Goal: Task Accomplishment & Management: Complete application form

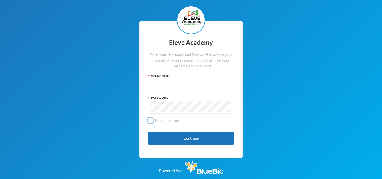
type input "Admin"
click at [148, 118] on input "Remember me" at bounding box center [151, 121] width 6 height 6
checkbox input "true"
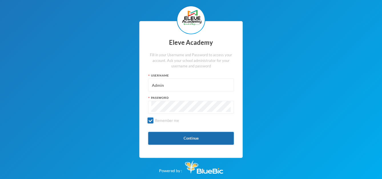
click at [167, 135] on button "Continue" at bounding box center [191, 138] width 86 height 13
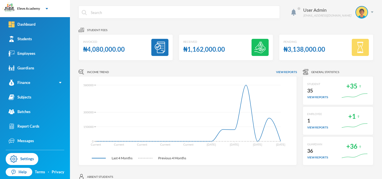
click at [199, 53] on div "₦1,162,000.00" at bounding box center [204, 49] width 42 height 11
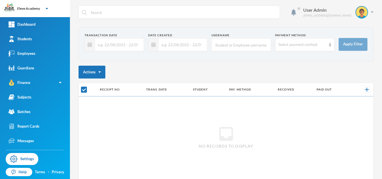
checkbox input "false"
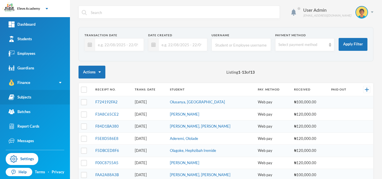
click at [41, 96] on link "Subjects" at bounding box center [35, 97] width 70 height 15
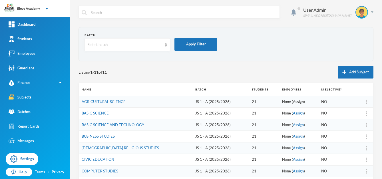
click at [293, 103] on link "Assign" at bounding box center [298, 101] width 11 height 5
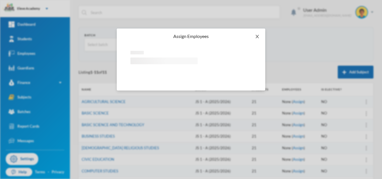
click at [258, 35] on icon "icon: close" at bounding box center [257, 36] width 5 height 5
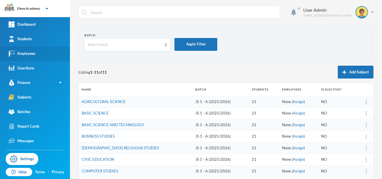
click at [45, 55] on link "Employees" at bounding box center [35, 53] width 70 height 15
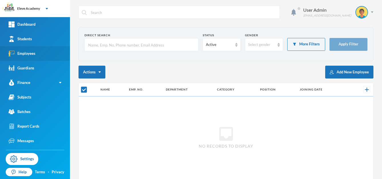
checkbox input "false"
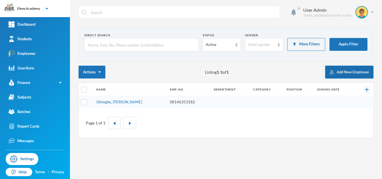
click at [342, 69] on button "Add New Employee" at bounding box center [349, 72] width 48 height 13
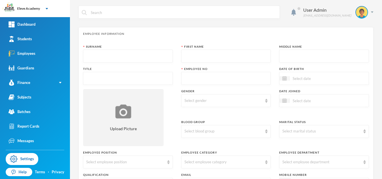
click at [164, 52] on input "text" at bounding box center [127, 56] width 83 height 13
type input "Ogunlewe"
click at [211, 51] on input "text" at bounding box center [225, 56] width 83 height 13
type input "[PERSON_NAME]"
click at [285, 50] on input "text" at bounding box center [323, 56] width 83 height 13
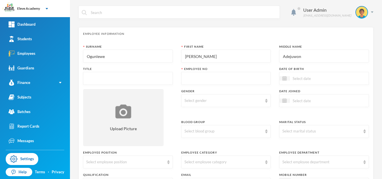
type input "Adejuwon"
click at [140, 79] on input "text" at bounding box center [127, 78] width 83 height 13
click at [187, 79] on input "text" at bounding box center [225, 78] width 83 height 13
click at [109, 83] on input "Ms" at bounding box center [127, 78] width 83 height 13
type input "Mr"
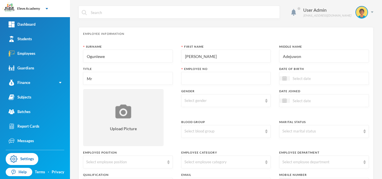
click at [204, 74] on input "text" at bounding box center [225, 78] width 83 height 13
type input "667"
click at [261, 105] on div "Select gender" at bounding box center [226, 100] width 90 height 13
click at [246, 109] on ul "[DEMOGRAPHIC_DATA] [DEMOGRAPHIC_DATA]" at bounding box center [224, 118] width 88 height 21
click at [238, 114] on li "[DEMOGRAPHIC_DATA]" at bounding box center [224, 113] width 88 height 9
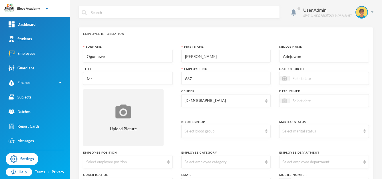
click at [286, 101] on div at bounding box center [285, 101] width 10 height 4
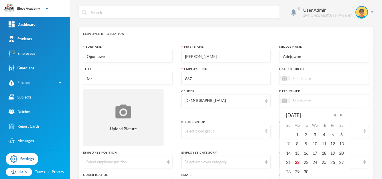
click at [334, 116] on span "Previous Month" at bounding box center [334, 115] width 5 height 5
click at [306, 116] on div "[DATE]" at bounding box center [315, 115] width 58 height 7
click at [302, 115] on div "[DATE]" at bounding box center [315, 115] width 58 height 7
click at [304, 114] on div "[DATE]" at bounding box center [315, 115] width 58 height 7
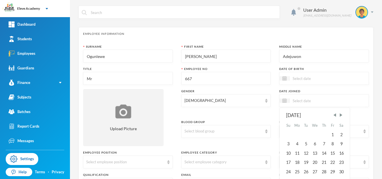
click at [309, 116] on div "[DATE]" at bounding box center [315, 115] width 58 height 7
click at [303, 116] on div "[DATE]" at bounding box center [315, 115] width 58 height 7
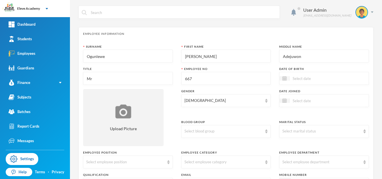
click at [266, 118] on div "Surname [PERSON_NAME] First Name [PERSON_NAME] Middle Name Adejuwon Title Mr [P…" at bounding box center [226, 162] width 286 height 234
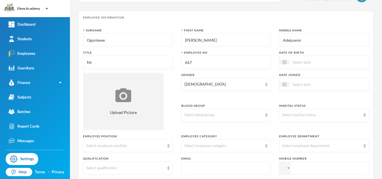
scroll to position [50, 0]
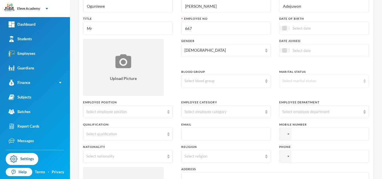
click at [314, 82] on div "Select marital status" at bounding box center [321, 81] width 78 height 6
click at [306, 91] on li "Single" at bounding box center [320, 94] width 88 height 9
click at [259, 81] on div "Select blood group" at bounding box center [223, 81] width 78 height 6
click at [202, 148] on li "O+" at bounding box center [224, 148] width 88 height 9
click at [154, 118] on div "Select employee position" at bounding box center [128, 111] width 90 height 13
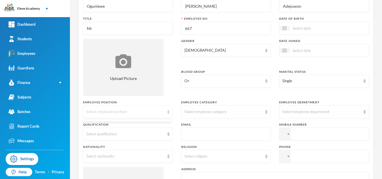
click at [165, 115] on div "Select employee position" at bounding box center [128, 111] width 90 height 13
click at [188, 112] on div "Select employee category" at bounding box center [223, 112] width 78 height 6
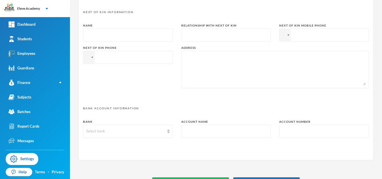
scroll to position [299, 0]
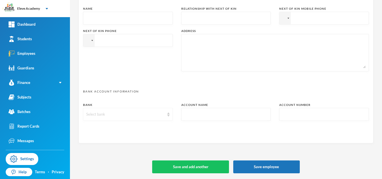
click at [146, 115] on div "Select bank" at bounding box center [125, 115] width 78 height 6
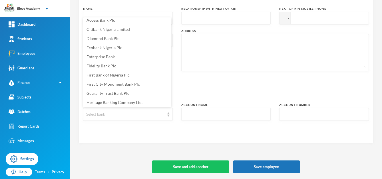
scroll to position [81, 0]
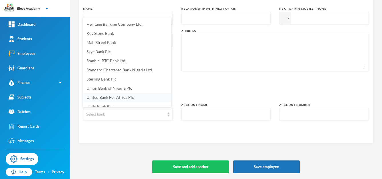
click at [139, 99] on li "United Bank For Africa Plc" at bounding box center [127, 97] width 88 height 9
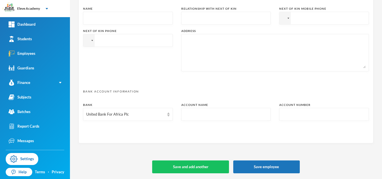
click at [211, 111] on input "text" at bounding box center [225, 114] width 83 height 13
type input "0"
type input "2142475799"
click at [287, 116] on input "text" at bounding box center [323, 114] width 83 height 13
drag, startPoint x: 238, startPoint y: 114, endPoint x: 178, endPoint y: 117, distance: 60.0
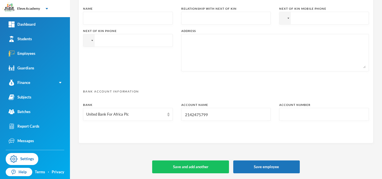
click at [178, 117] on div "Bank United Bank For Africa Plc Account Name 2142475799 Account Number" at bounding box center [226, 114] width 286 height 22
click at [294, 112] on input "text" at bounding box center [323, 114] width 83 height 13
paste input "2142475799"
type input "2142475799"
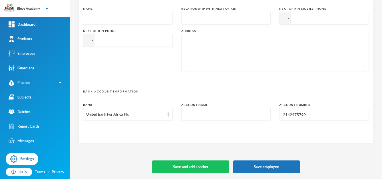
click at [231, 110] on input "text" at bounding box center [225, 114] width 83 height 13
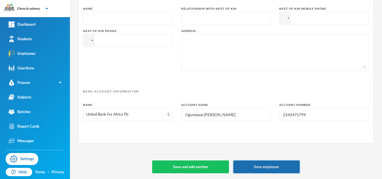
type input "Ogunlewe [PERSON_NAME]"
click at [247, 169] on button "Save employee" at bounding box center [266, 166] width 67 height 13
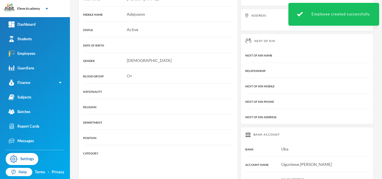
scroll to position [148, 0]
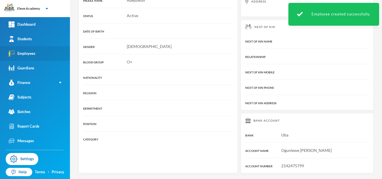
click at [33, 55] on div "Employees" at bounding box center [22, 54] width 27 height 6
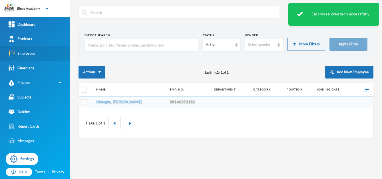
click at [33, 55] on div "Employees" at bounding box center [22, 54] width 27 height 6
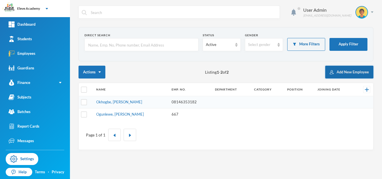
click at [344, 75] on button "Add New Employee" at bounding box center [349, 72] width 48 height 13
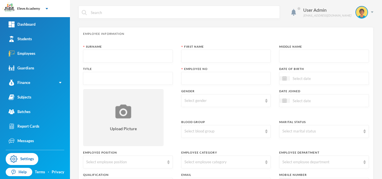
click at [125, 59] on input "text" at bounding box center [127, 56] width 83 height 13
type input "Babajide"
click at [196, 52] on input "text" at bounding box center [225, 56] width 83 height 13
type input "[PERSON_NAME]"
click at [252, 100] on div "Select gender" at bounding box center [223, 101] width 78 height 6
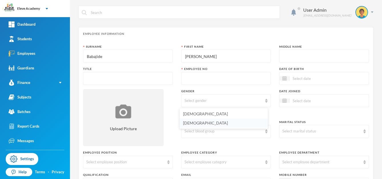
click at [228, 127] on li "[DEMOGRAPHIC_DATA]" at bounding box center [224, 122] width 88 height 9
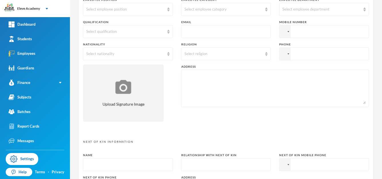
scroll to position [244, 0]
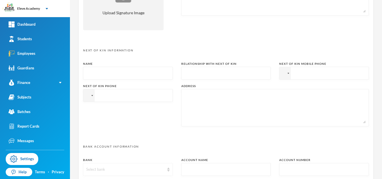
click at [147, 170] on div "Select bank" at bounding box center [125, 170] width 78 height 6
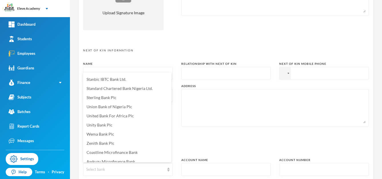
scroll to position [118, 0]
click at [135, 132] on li "Wema Bank Plc" at bounding box center [127, 133] width 88 height 9
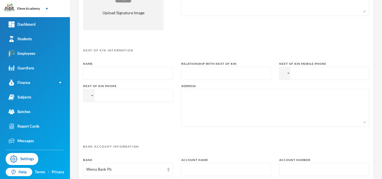
click at [208, 173] on input "text" at bounding box center [225, 169] width 83 height 13
type input "[PERSON_NAME]"
click at [288, 165] on input "text" at bounding box center [323, 169] width 83 height 13
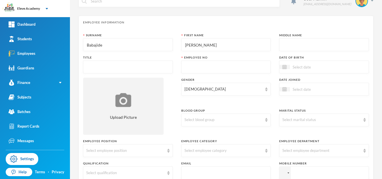
scroll to position [0, 0]
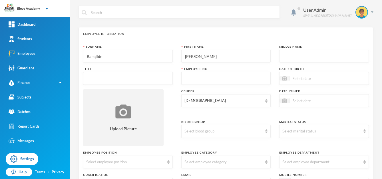
type input "0230915725"
click at [218, 80] on input "text" at bounding box center [225, 78] width 83 height 13
type input "0"
type input "08069644487"
click at [240, 58] on input "[PERSON_NAME]" at bounding box center [225, 56] width 83 height 13
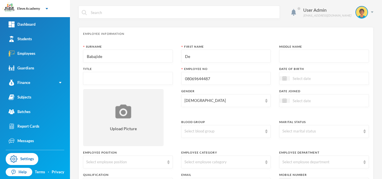
type input "D"
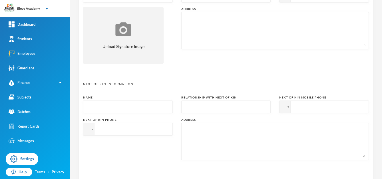
scroll to position [299, 0]
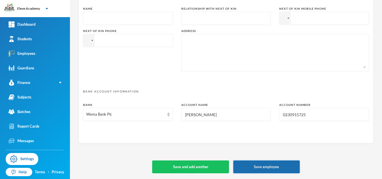
type input "Yinka"
click at [270, 165] on button "Save employee" at bounding box center [266, 166] width 67 height 13
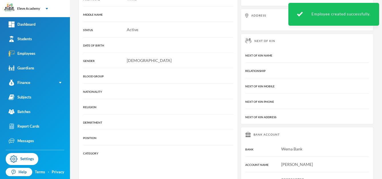
scroll to position [148, 0]
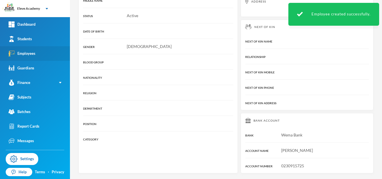
click at [34, 53] on div "Employees" at bounding box center [22, 54] width 27 height 6
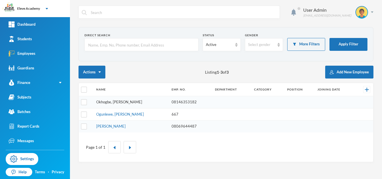
click at [115, 101] on link "Okhogbe, [PERSON_NAME]" at bounding box center [119, 102] width 46 height 5
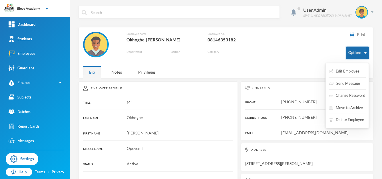
click at [360, 56] on button "Options" at bounding box center [357, 53] width 23 height 13
click at [349, 71] on button "Edit Employee" at bounding box center [344, 71] width 31 height 10
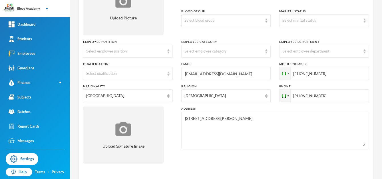
scroll to position [260, 0]
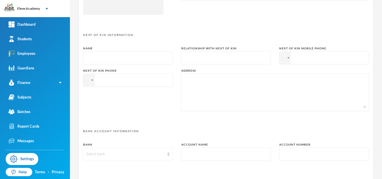
click at [157, 154] on div "Select bank" at bounding box center [125, 154] width 78 height 6
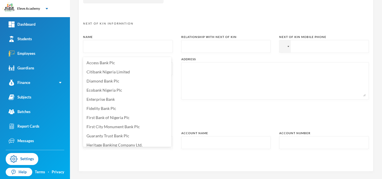
scroll to position [299, 0]
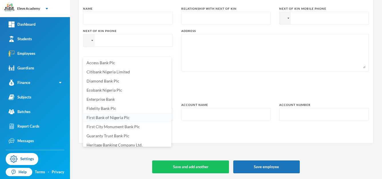
click at [115, 119] on span "First Bank of Nigeria Plc" at bounding box center [108, 117] width 43 height 5
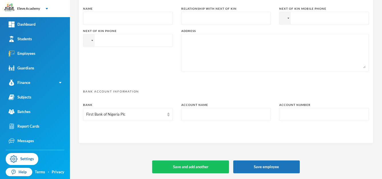
click at [186, 115] on input "text" at bounding box center [225, 114] width 83 height 13
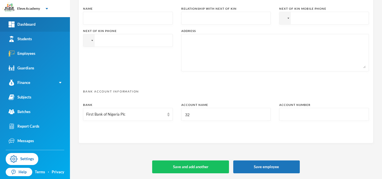
type input "32"
click at [31, 29] on link "Dashboard" at bounding box center [35, 24] width 70 height 15
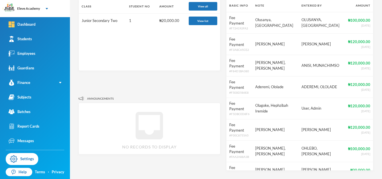
scroll to position [187, 0]
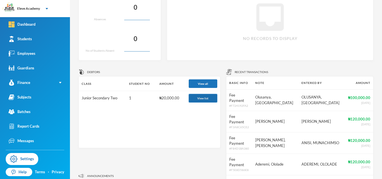
click at [203, 100] on button "View list" at bounding box center [203, 98] width 29 height 9
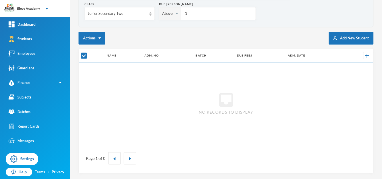
checkbox input "false"
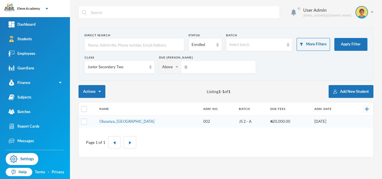
scroll to position [0, 0]
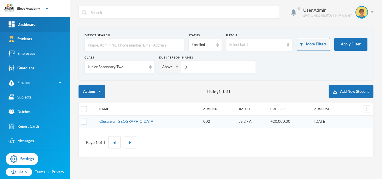
click at [31, 29] on link "Dashboard" at bounding box center [35, 24] width 70 height 15
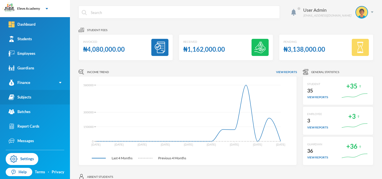
click at [31, 103] on link "Subjects" at bounding box center [35, 97] width 70 height 15
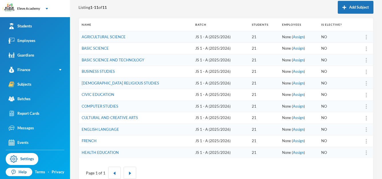
scroll to position [79, 0]
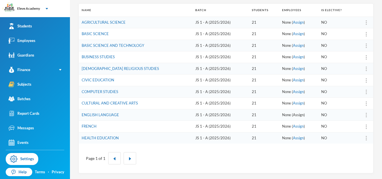
click at [293, 115] on link "Assign" at bounding box center [298, 115] width 11 height 5
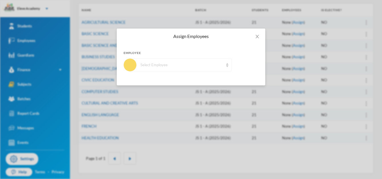
click at [228, 67] on div "Select Employee" at bounding box center [180, 65] width 101 height 13
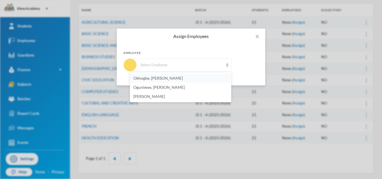
click at [198, 77] on li "Okhogbe, [PERSON_NAME]" at bounding box center [180, 78] width 101 height 9
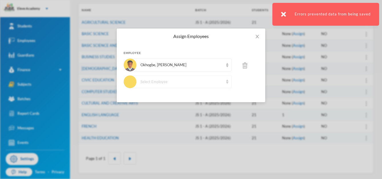
click at [210, 82] on div "Select Employee" at bounding box center [181, 82] width 83 height 6
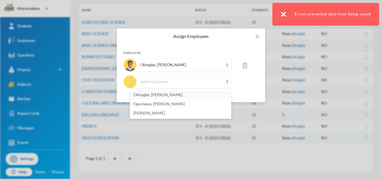
click at [192, 93] on li "Okhogbe, [PERSON_NAME]" at bounding box center [180, 94] width 101 height 9
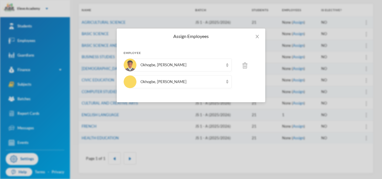
click at [242, 83] on div "Okhogbe, [PERSON_NAME]" at bounding box center [191, 81] width 135 height 13
click at [257, 36] on icon "icon: close" at bounding box center [257, 36] width 3 height 3
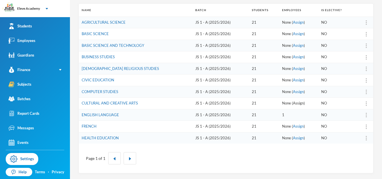
click at [293, 103] on link "Assign" at bounding box center [298, 103] width 11 height 5
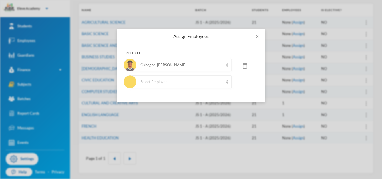
click at [227, 69] on div "Okhogbe, [PERSON_NAME]" at bounding box center [180, 65] width 101 height 13
click at [227, 84] on div "Select Employee" at bounding box center [180, 81] width 101 height 13
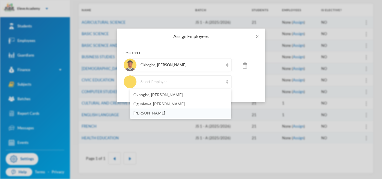
click at [192, 116] on li "[PERSON_NAME]" at bounding box center [180, 113] width 101 height 9
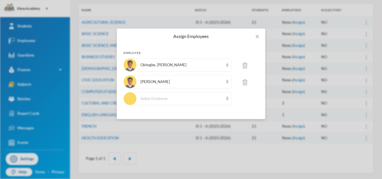
click at [245, 65] on img at bounding box center [245, 66] width 5 height 6
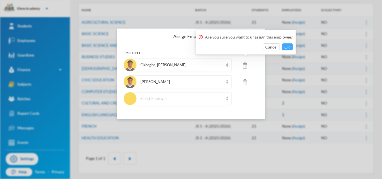
click at [287, 48] on button "OK" at bounding box center [287, 46] width 11 height 7
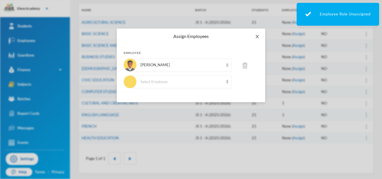
click at [260, 39] on span "Close" at bounding box center [257, 37] width 16 height 16
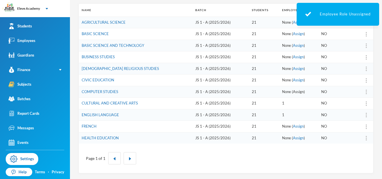
click at [293, 92] on link "Assign" at bounding box center [298, 91] width 11 height 5
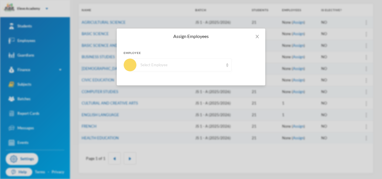
click at [227, 67] on div "Select Employee" at bounding box center [180, 65] width 101 height 13
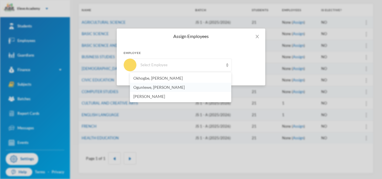
click at [196, 87] on li "Ogunlewe, [PERSON_NAME]" at bounding box center [180, 87] width 101 height 9
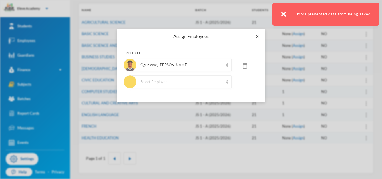
click at [260, 37] on span "Close" at bounding box center [257, 37] width 16 height 16
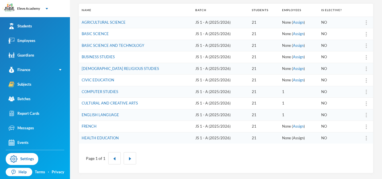
click at [293, 138] on link "Assign" at bounding box center [298, 138] width 11 height 5
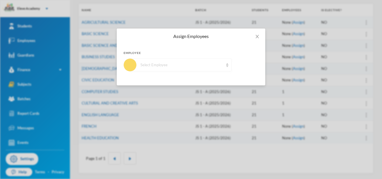
click at [228, 66] on img at bounding box center [227, 65] width 2 height 4
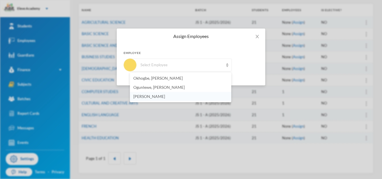
click at [184, 101] on li "[PERSON_NAME]" at bounding box center [180, 96] width 101 height 9
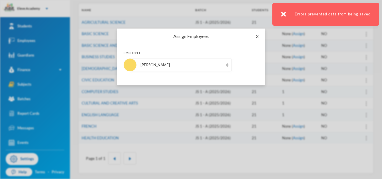
click at [260, 39] on span "Close" at bounding box center [257, 37] width 16 height 16
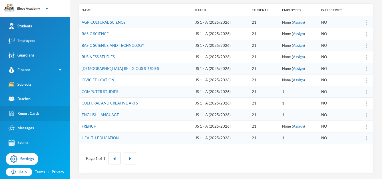
click at [29, 115] on div "Report Cards" at bounding box center [24, 114] width 31 height 6
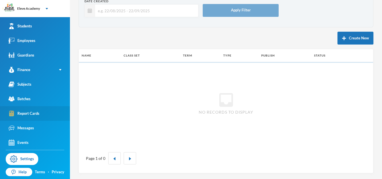
scroll to position [34, 0]
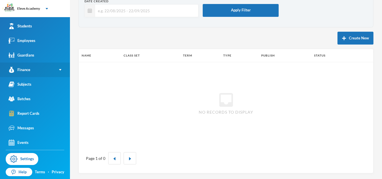
click at [40, 67] on link "Finance" at bounding box center [35, 70] width 70 height 15
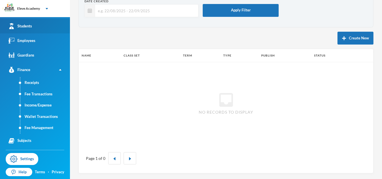
click at [29, 30] on link "Students" at bounding box center [35, 26] width 70 height 15
